Goal: Task Accomplishment & Management: Complete application form

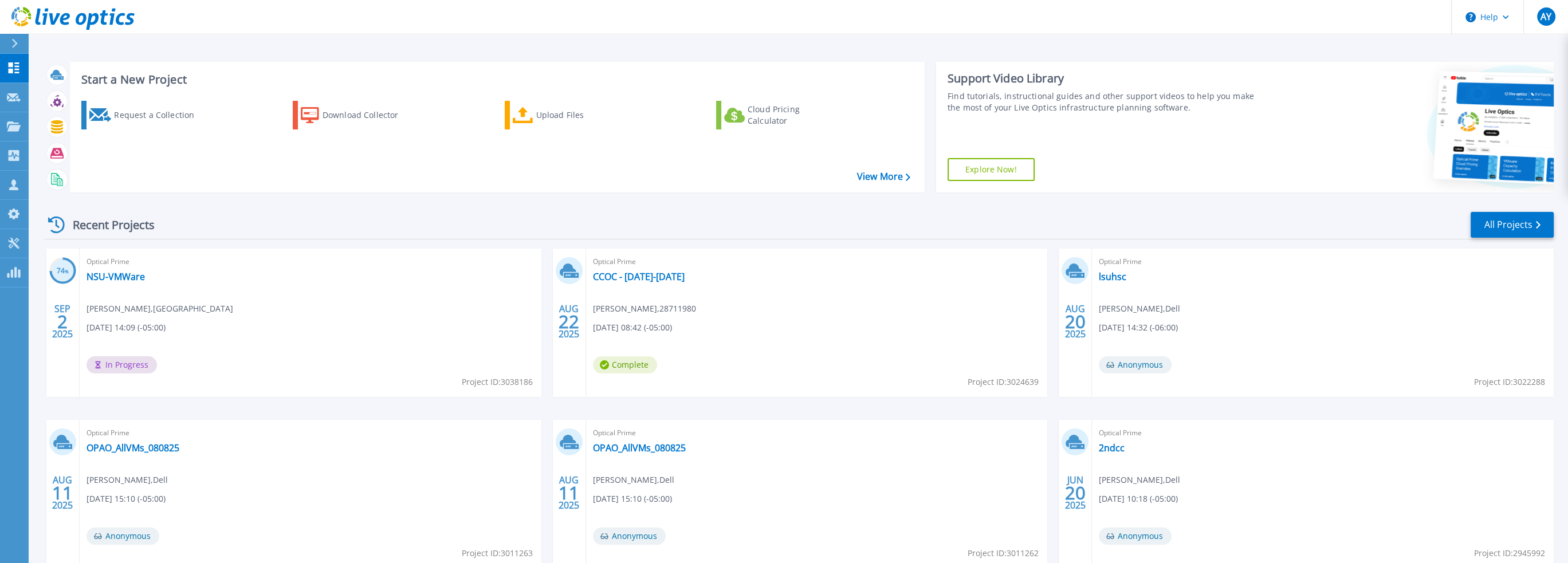
click at [774, 171] on div "Request a Collection Download Collector Upload Files Cloud Pricing Calculator" at bounding box center [495, 139] width 846 height 95
click at [9, 96] on icon at bounding box center [14, 98] width 14 height 9
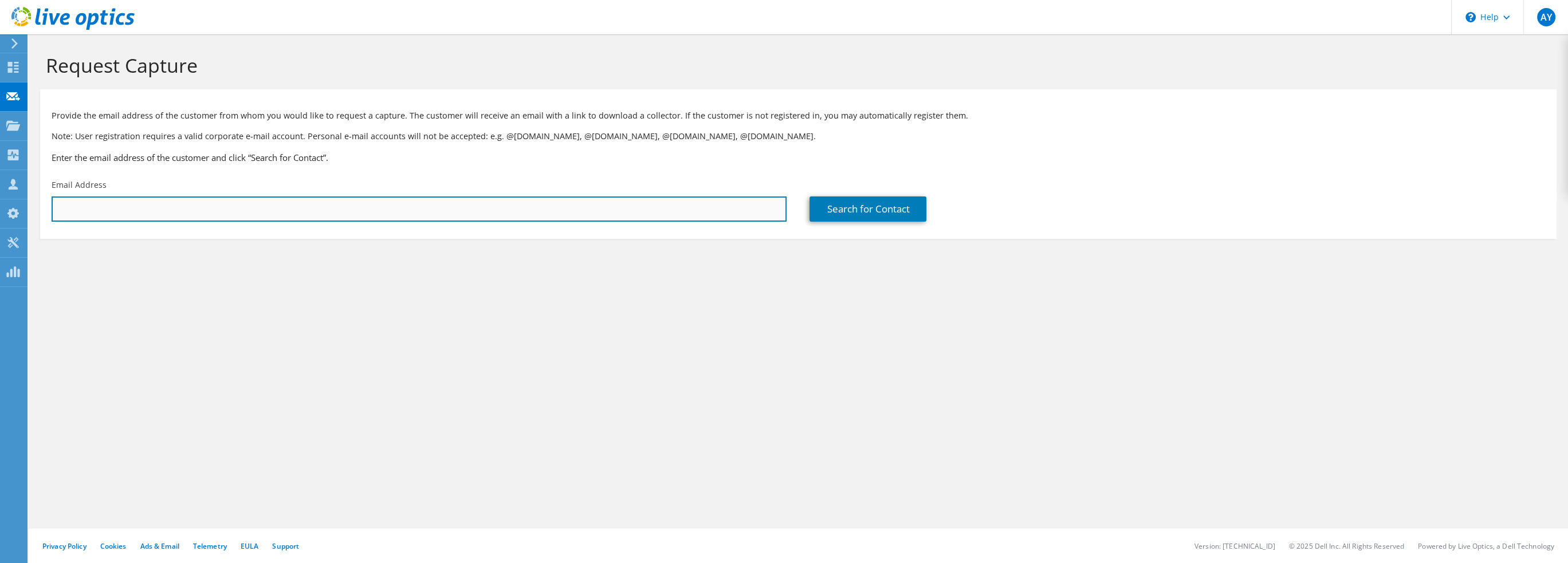
paste input "[EMAIL_ADDRESS][DOMAIN_NAME]"
type input "[EMAIL_ADDRESS][DOMAIN_NAME]"
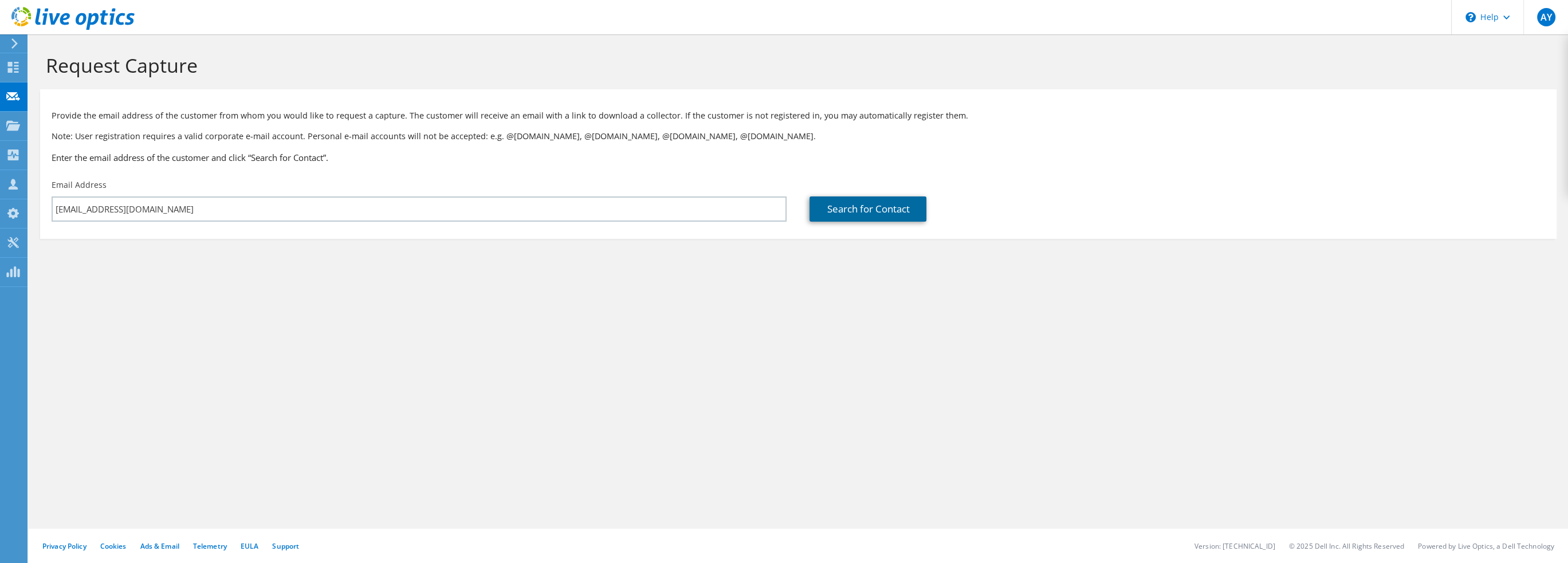
click at [869, 212] on link "Search for Contact" at bounding box center [867, 209] width 117 height 25
type input "Tangipahoa Parish Sheriff's Office"
type input "[PERSON_NAME]"
type input "Fournet"
type input "[GEOGRAPHIC_DATA]"
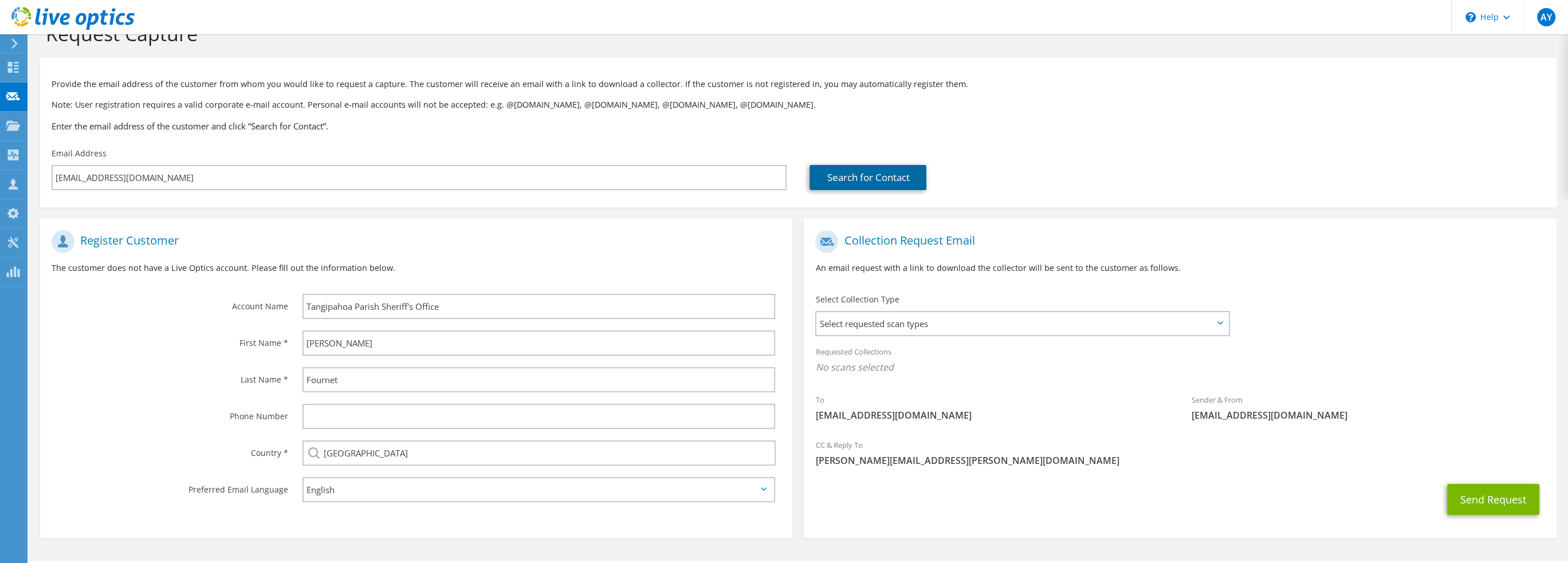
scroll to position [57, 0]
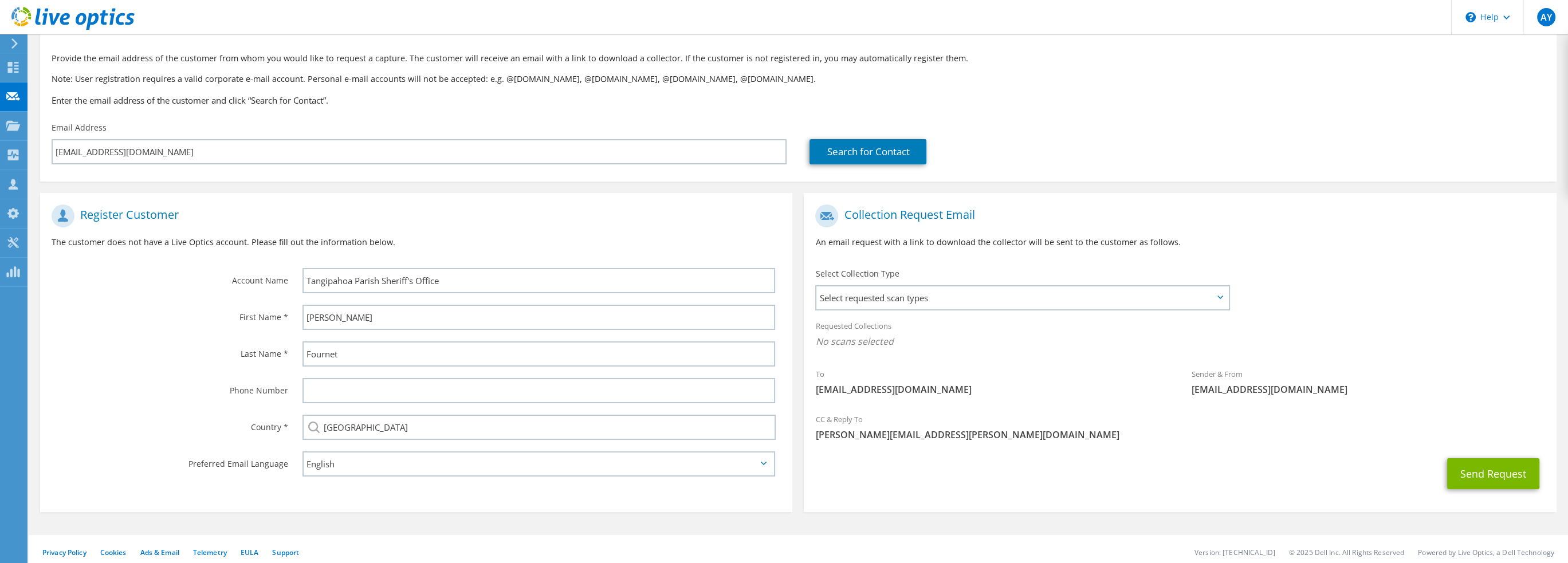
click at [1219, 297] on icon at bounding box center [1220, 298] width 6 height 4
click at [1219, 299] on icon at bounding box center [1220, 298] width 6 height 4
click at [1198, 299] on span "Select requested scan types" at bounding box center [1022, 298] width 412 height 23
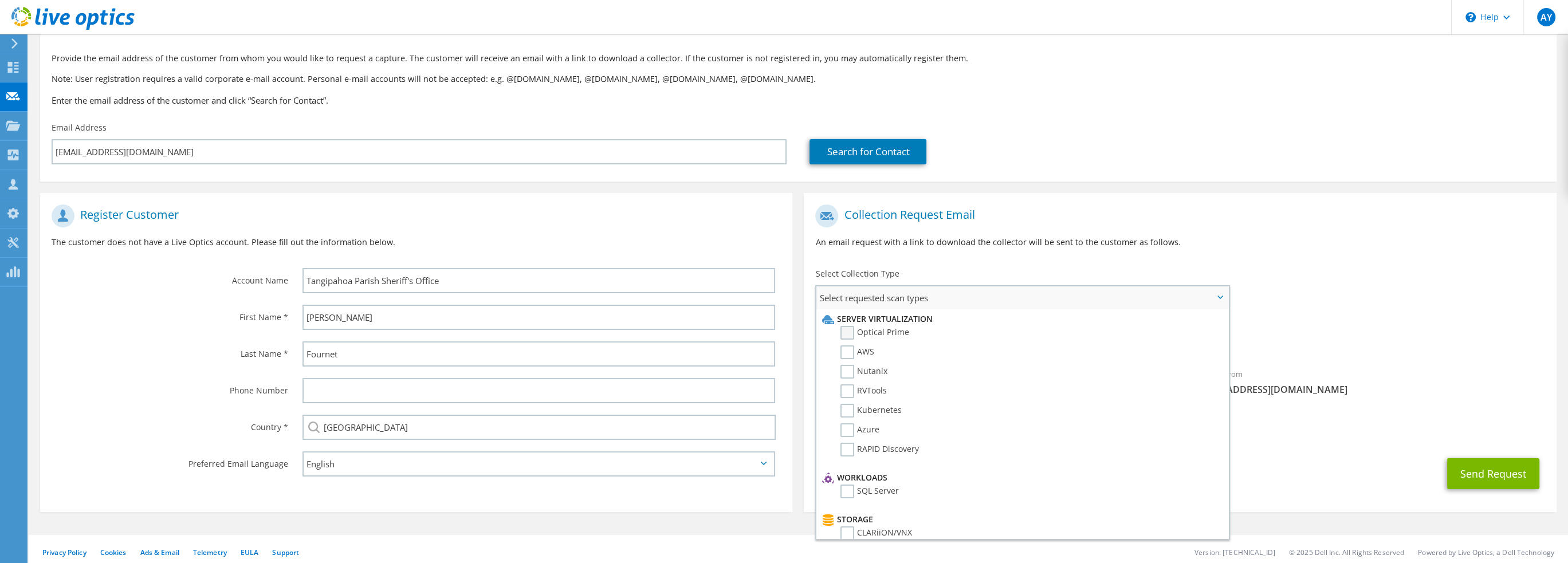
click at [850, 330] on label "Optical Prime" at bounding box center [874, 333] width 69 height 14
click at [0, 0] on input "Optical Prime" at bounding box center [0, 0] width 0 height 0
click at [1307, 280] on div "To [EMAIL_ADDRESS][DOMAIN_NAME] Sender & From [EMAIL_ADDRESS][DOMAIN_NAME]" at bounding box center [1180, 304] width 752 height 212
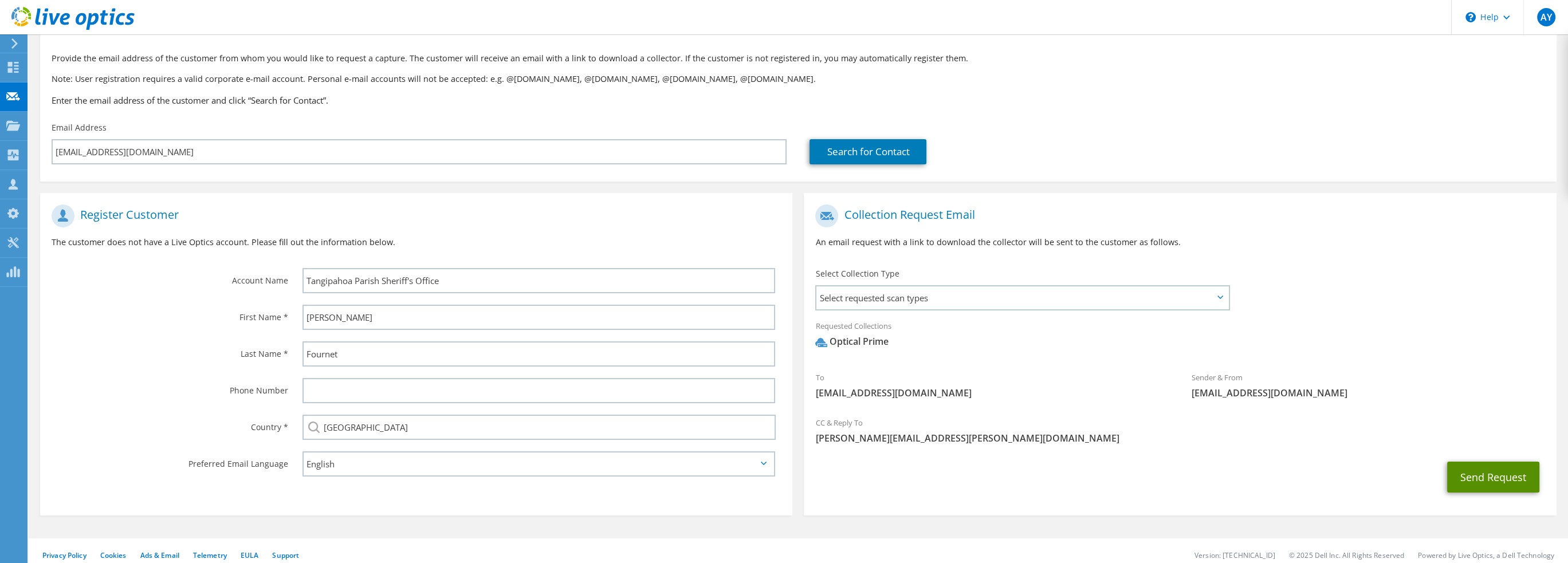
click at [1482, 477] on button "Send Request" at bounding box center [1493, 477] width 92 height 31
